Goal: Task Accomplishment & Management: Use online tool/utility

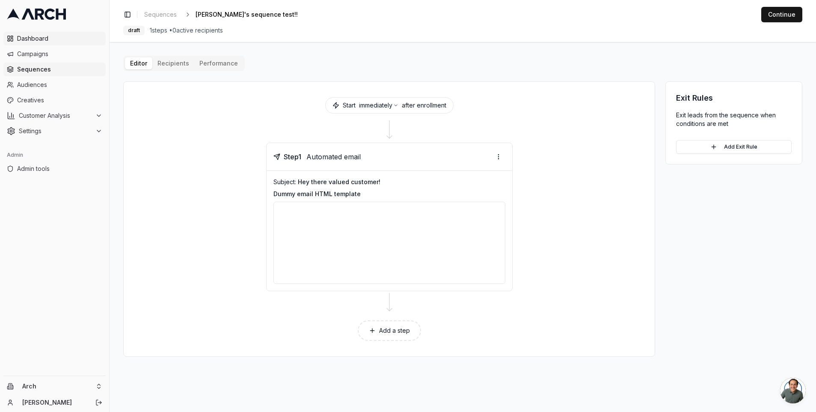
click at [48, 41] on span "Dashboard" at bounding box center [59, 38] width 85 height 9
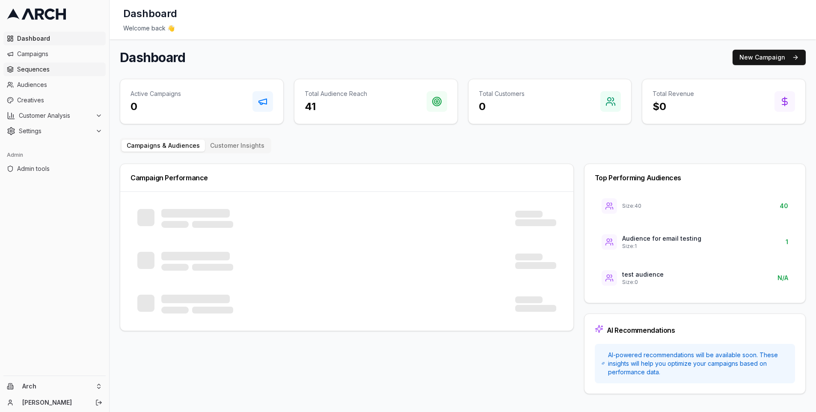
click at [50, 69] on span "Sequences" at bounding box center [59, 69] width 85 height 9
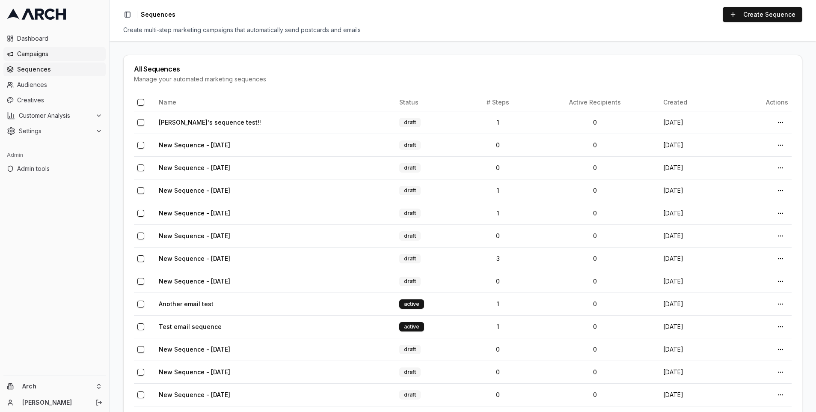
click at [56, 55] on span "Campaigns" at bounding box center [59, 54] width 85 height 9
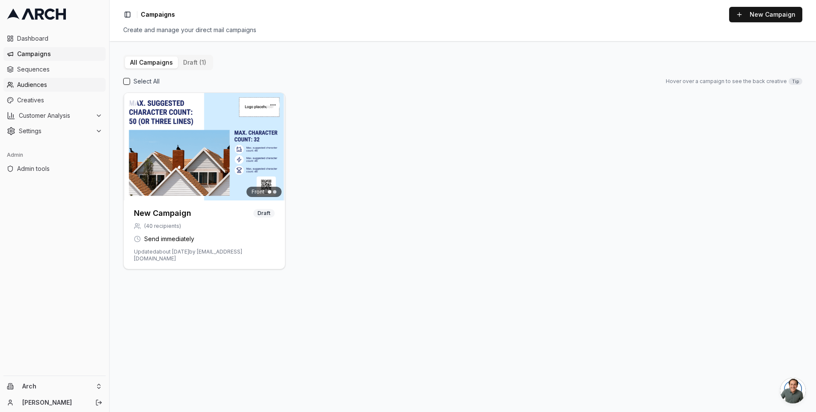
click at [56, 86] on span "Audiences" at bounding box center [59, 84] width 85 height 9
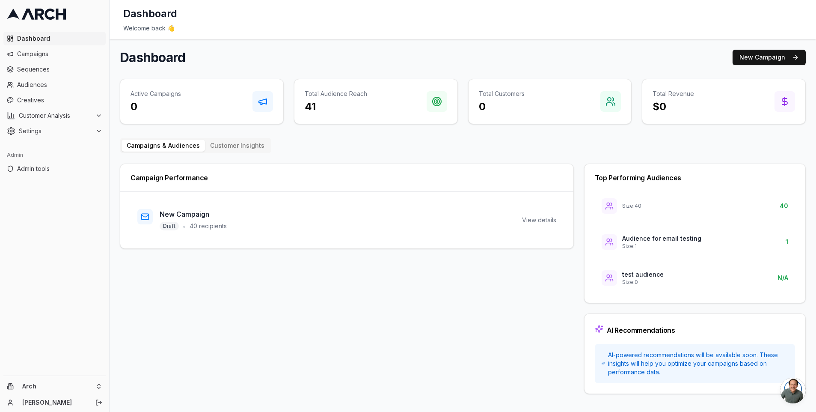
click at [397, 47] on main "Dashboard New Campaign Active Campaigns 0 Total Audience Reach 41 Total Custome…" at bounding box center [463, 221] width 706 height 364
click at [37, 86] on span "Audiences" at bounding box center [59, 84] width 85 height 9
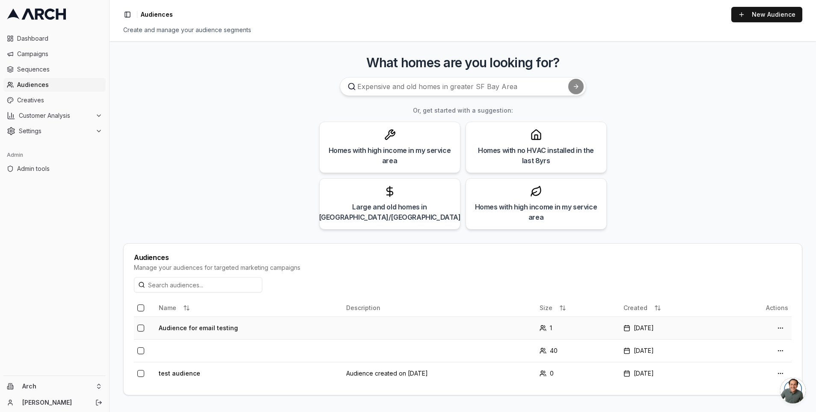
click at [207, 329] on td "Audience for email testing" at bounding box center [248, 327] width 187 height 23
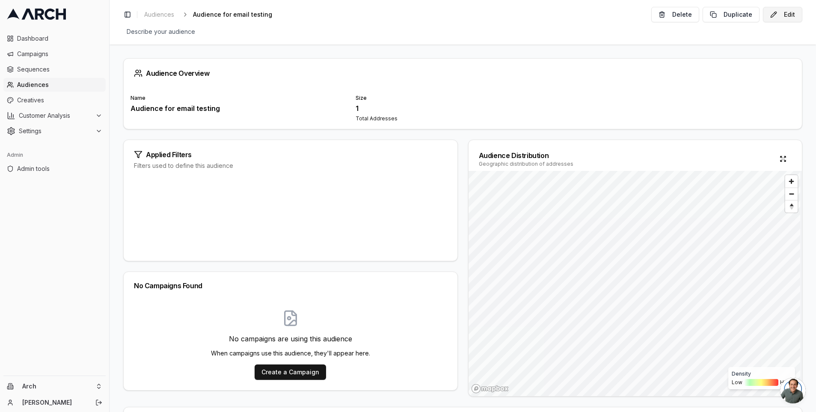
click at [783, 17] on button "Edit" at bounding box center [782, 14] width 39 height 15
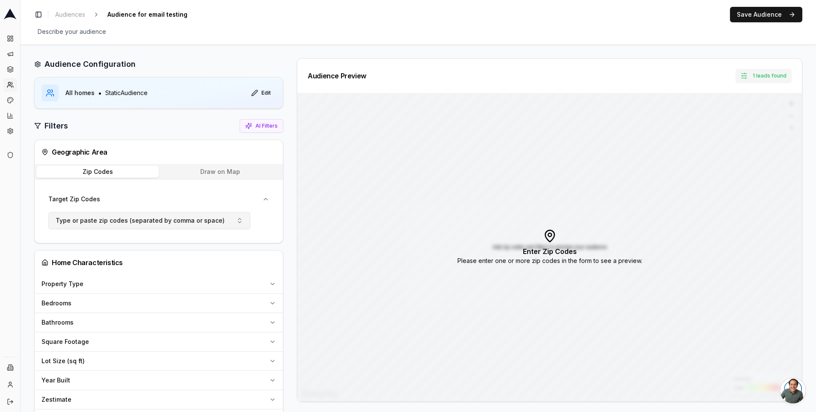
click at [103, 220] on span "Type or paste zip codes (separated by comma or space)" at bounding box center [140, 220] width 169 height 9
type input "94114"
click at [77, 15] on span "Audiences" at bounding box center [70, 14] width 30 height 9
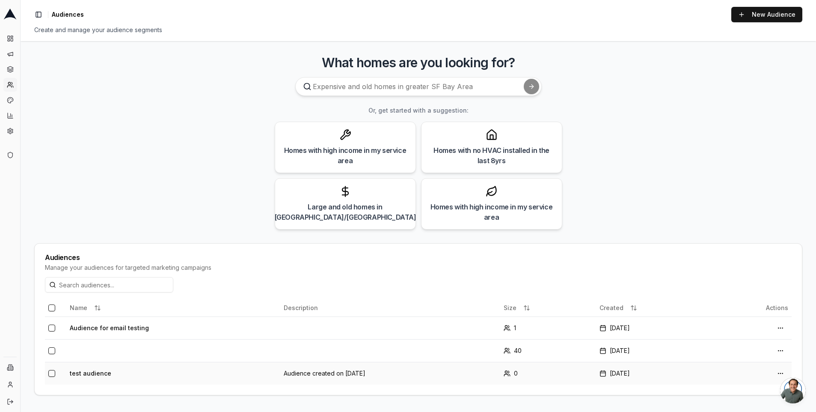
click at [102, 376] on td "test audience" at bounding box center [173, 372] width 214 height 23
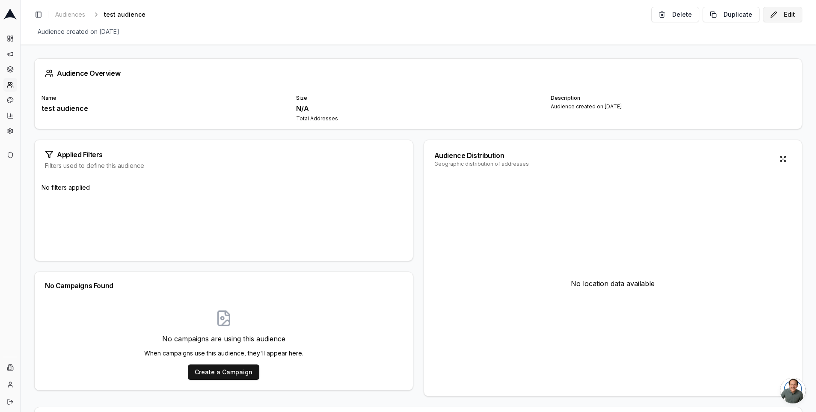
click at [784, 18] on button "Edit" at bounding box center [782, 14] width 39 height 15
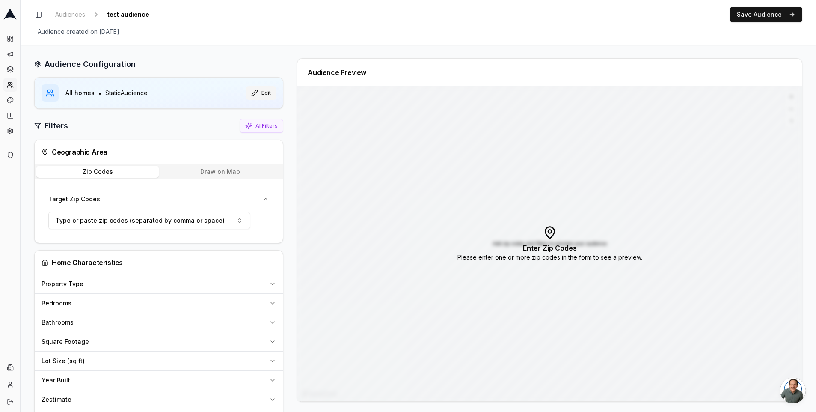
click at [262, 91] on button "Edit" at bounding box center [261, 93] width 30 height 14
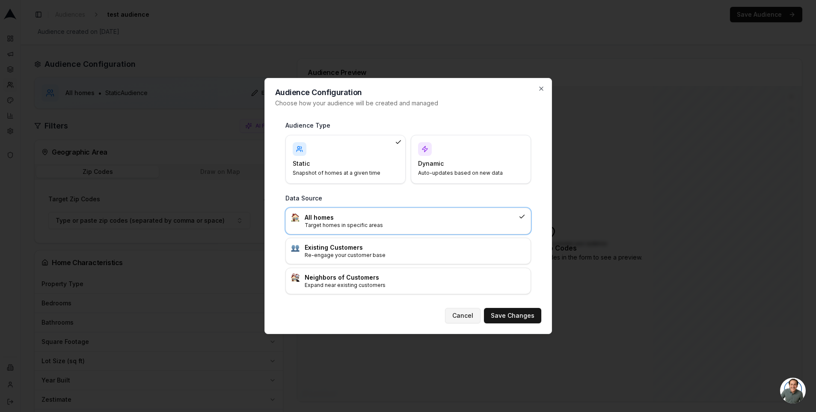
click at [470, 316] on button "Cancel" at bounding box center [463, 315] width 36 height 15
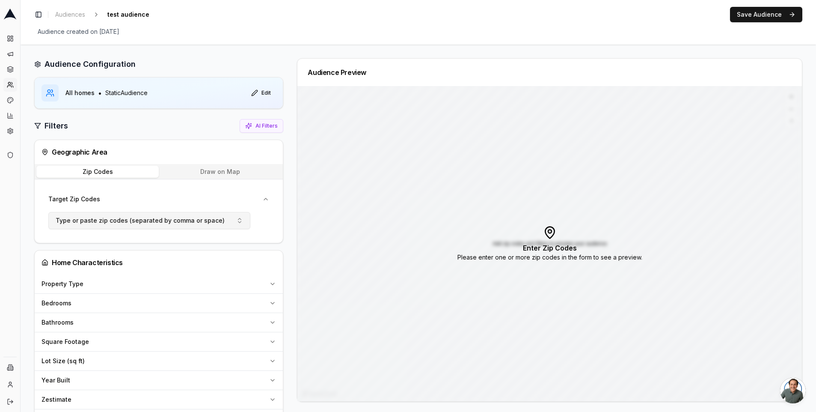
click at [89, 216] on span "Type or paste zip codes (separated by comma or space)" at bounding box center [140, 220] width 169 height 9
type input "94110"
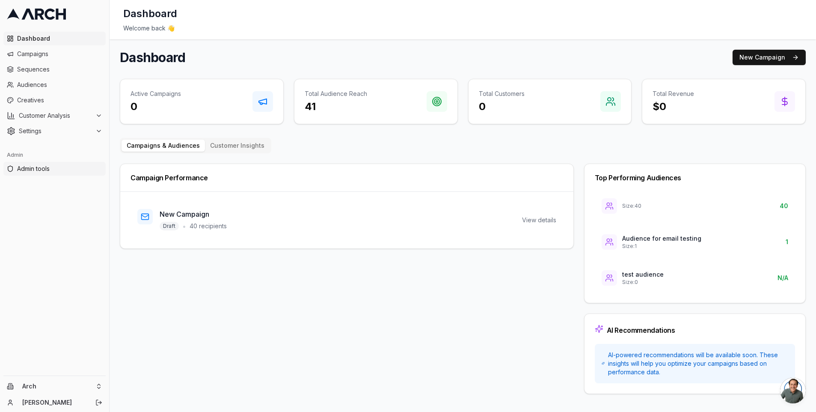
click at [44, 170] on span "Admin tools" at bounding box center [59, 168] width 85 height 9
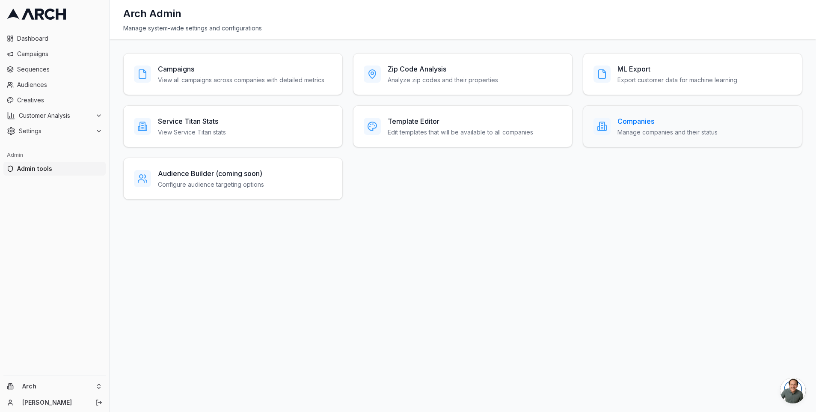
click at [626, 121] on h3 "Companies" at bounding box center [667, 121] width 100 height 10
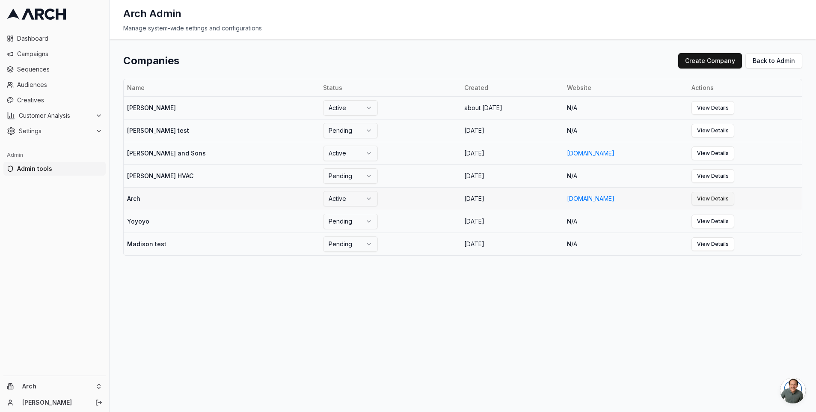
click at [695, 200] on link "View Details" at bounding box center [712, 199] width 43 height 14
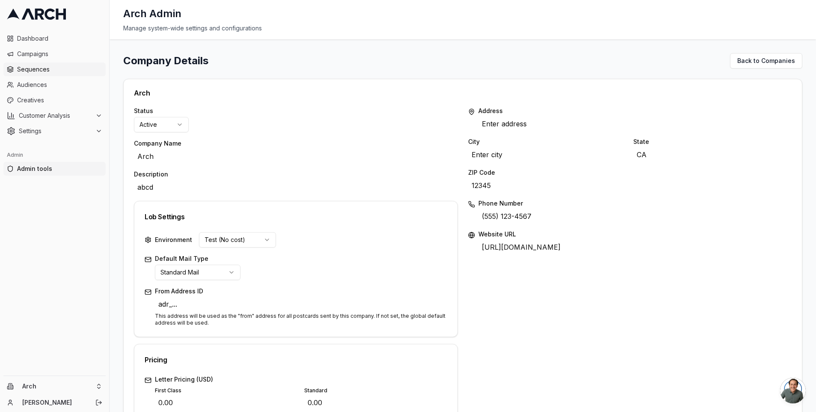
click at [50, 72] on span "Sequences" at bounding box center [59, 69] width 85 height 9
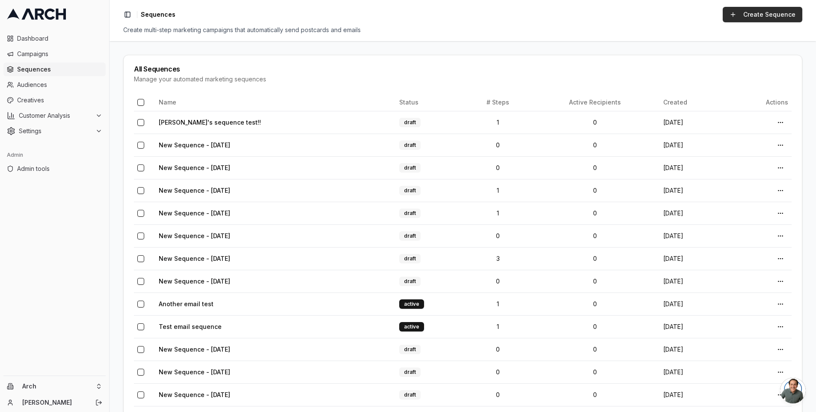
click at [765, 12] on link "Create Sequence" at bounding box center [763, 14] width 80 height 15
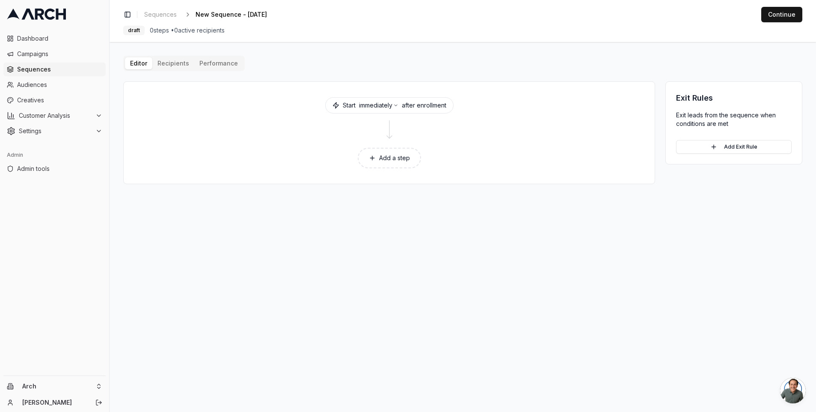
click at [384, 163] on button "Add a step" at bounding box center [389, 158] width 63 height 21
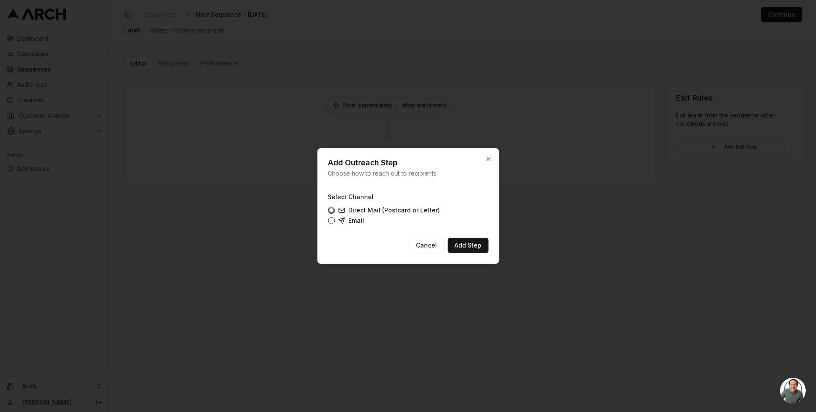
click at [353, 222] on label "Email" at bounding box center [351, 220] width 26 height 7
click at [335, 222] on button "Email" at bounding box center [331, 220] width 7 height 7
click at [463, 240] on button "Add Step" at bounding box center [467, 244] width 41 height 15
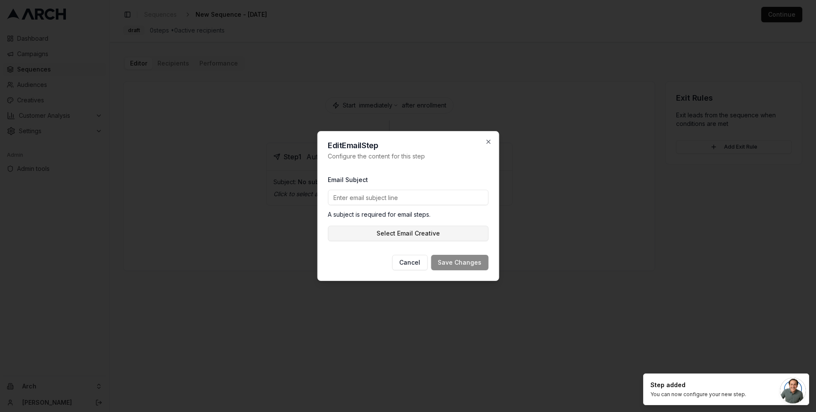
click at [377, 237] on button "Select Email Creative" at bounding box center [408, 232] width 160 height 15
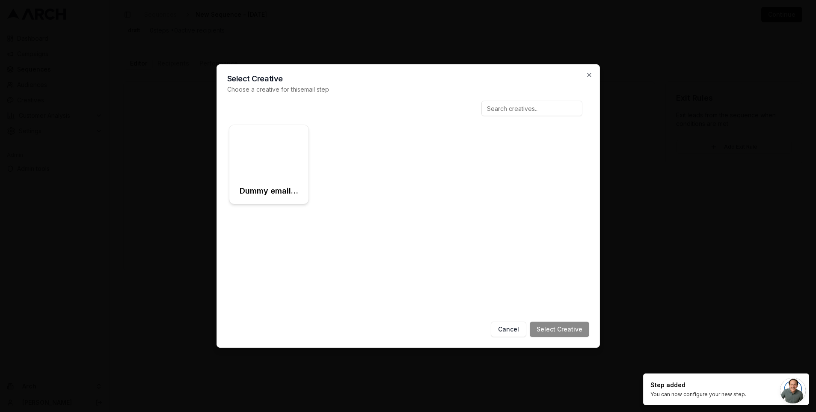
click at [256, 164] on div at bounding box center [269, 151] width 80 height 53
click at [552, 331] on button "Select Creative" at bounding box center [559, 328] width 59 height 15
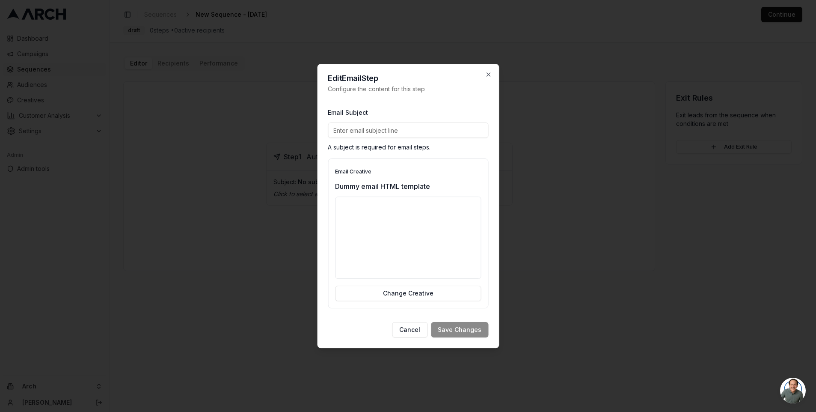
click at [395, 132] on input "Email Subject" at bounding box center [408, 129] width 160 height 15
type input "Test email"
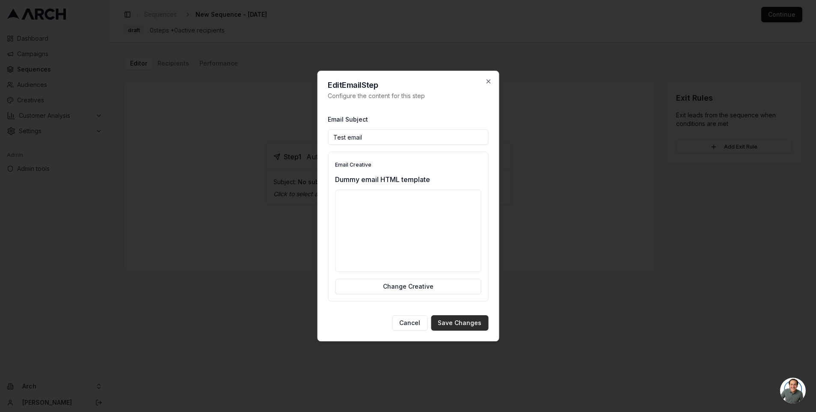
click at [460, 325] on button "Save Changes" at bounding box center [459, 322] width 57 height 15
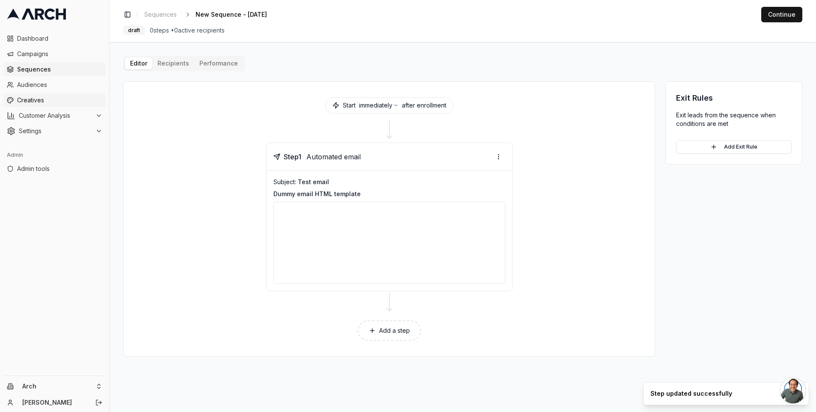
click at [35, 96] on span "Creatives" at bounding box center [59, 100] width 85 height 9
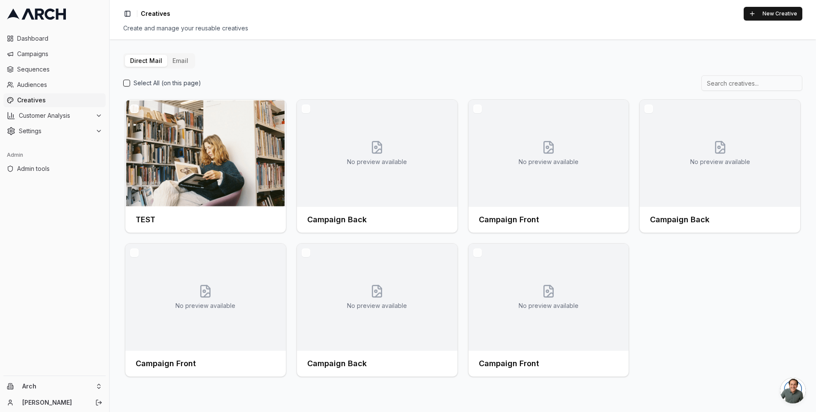
click at [182, 61] on button "Email" at bounding box center [180, 61] width 26 height 12
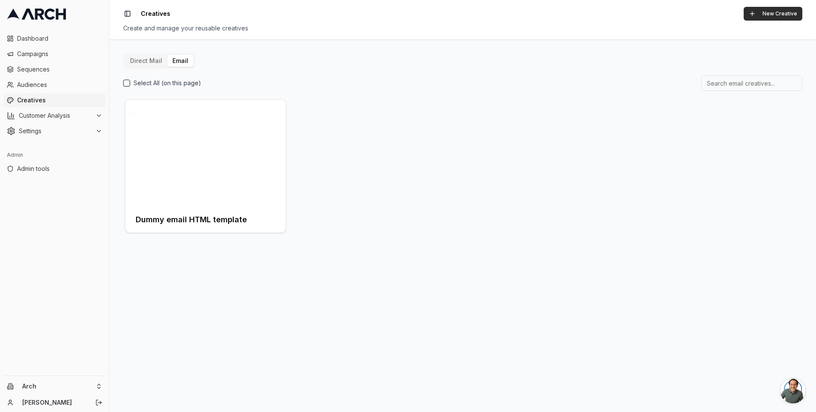
click at [770, 12] on button "New Creative" at bounding box center [773, 14] width 59 height 14
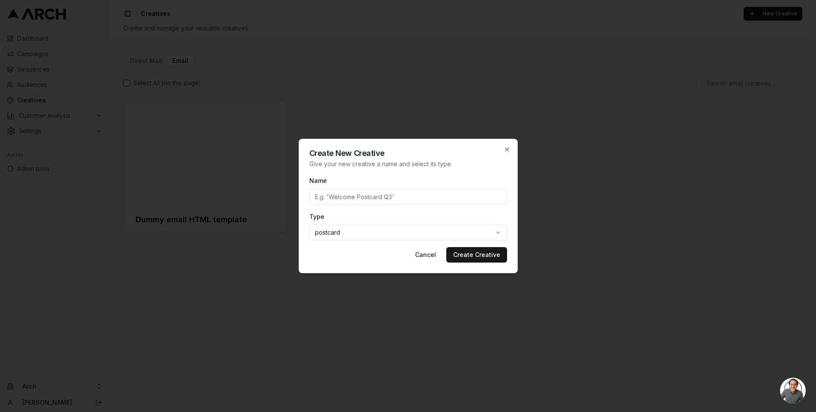
click at [363, 189] on input "Name" at bounding box center [408, 196] width 198 height 15
type input "New Creative"
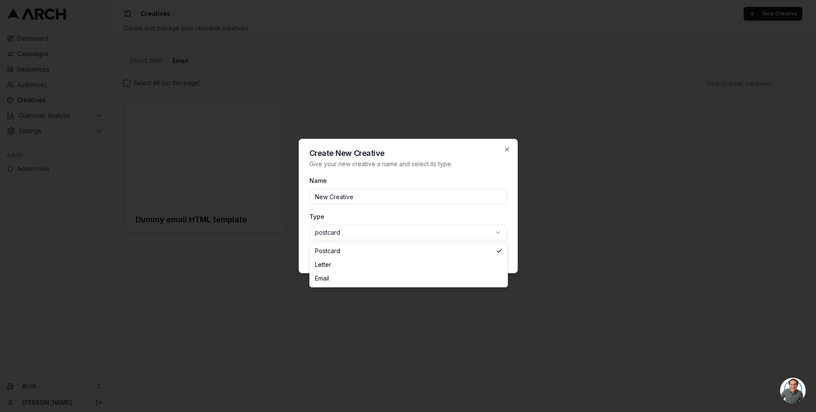
click at [358, 234] on body "Dashboard Campaigns Sequences Audiences Creatives Customer Analysis Settings Ad…" at bounding box center [408, 206] width 816 height 412
select select "email"
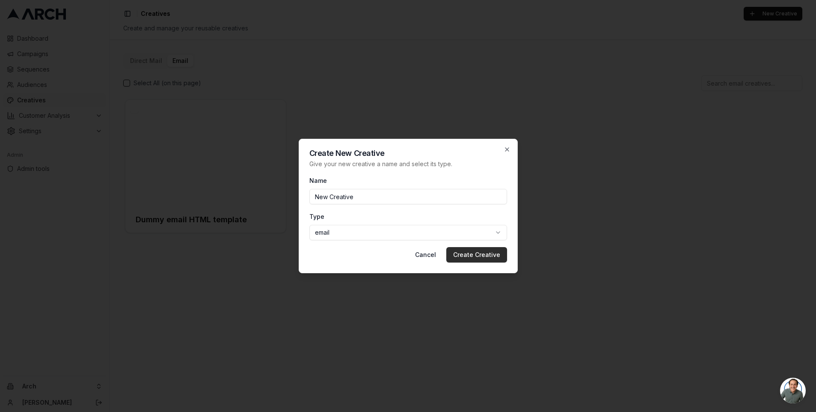
click at [467, 255] on button "Create Creative" at bounding box center [476, 254] width 61 height 15
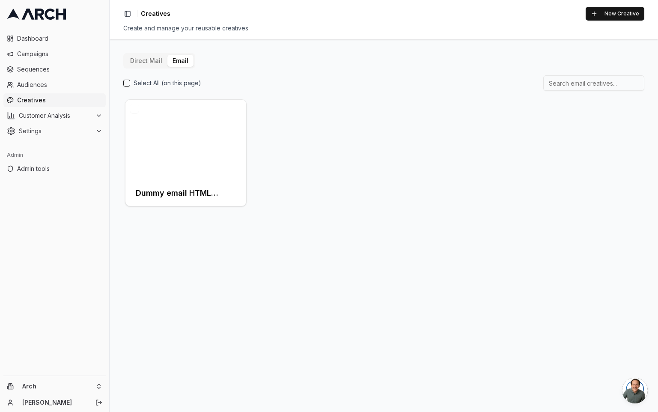
click at [622, 24] on div "Create and manage your reusable creatives" at bounding box center [383, 28] width 521 height 9
click at [619, 10] on button "New Creative" at bounding box center [614, 14] width 59 height 14
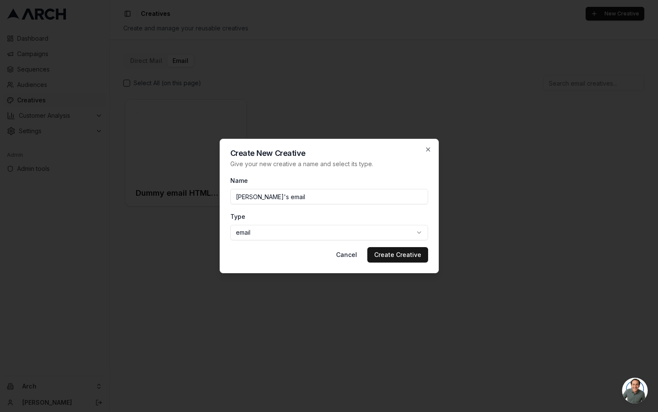
type input "Matt's email"
click at [252, 260] on div "Cancel Create Creative" at bounding box center [329, 254] width 198 height 15
click at [403, 256] on button "Create Creative" at bounding box center [397, 254] width 61 height 15
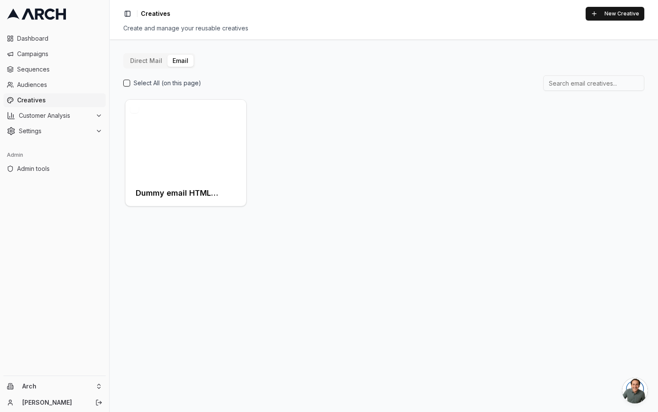
click at [315, 244] on div "Direct Mail Email Select All (on this page) Dummy email HTML template" at bounding box center [384, 225] width 548 height 372
click at [627, 7] on button "New Creative" at bounding box center [614, 14] width 59 height 14
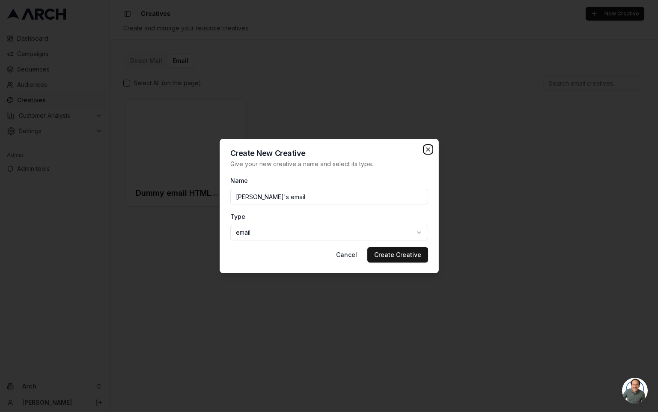
click at [425, 152] on icon "button" at bounding box center [427, 149] width 7 height 7
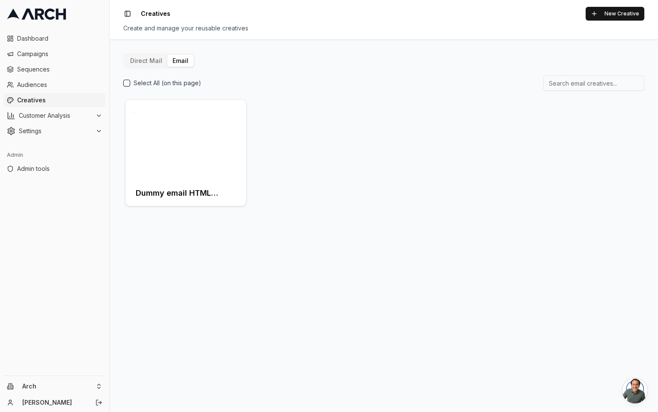
click at [154, 27] on div "Create and manage your reusable creatives" at bounding box center [383, 28] width 521 height 9
copy div "Create and manage your reusable creatives"
